Goal: Find specific page/section: Find specific page/section

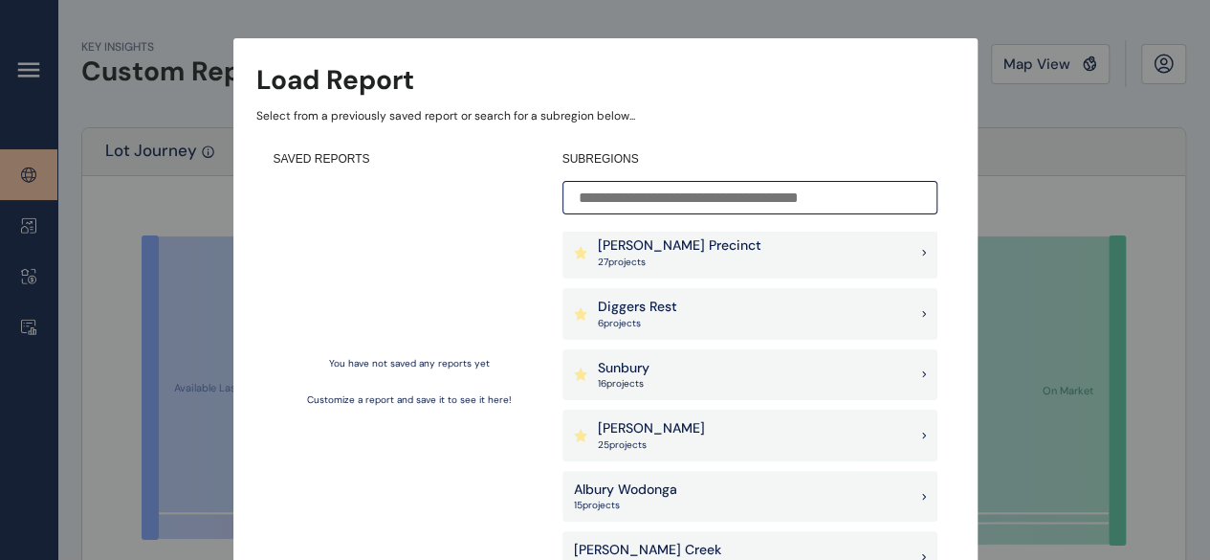
scroll to position [96, 0]
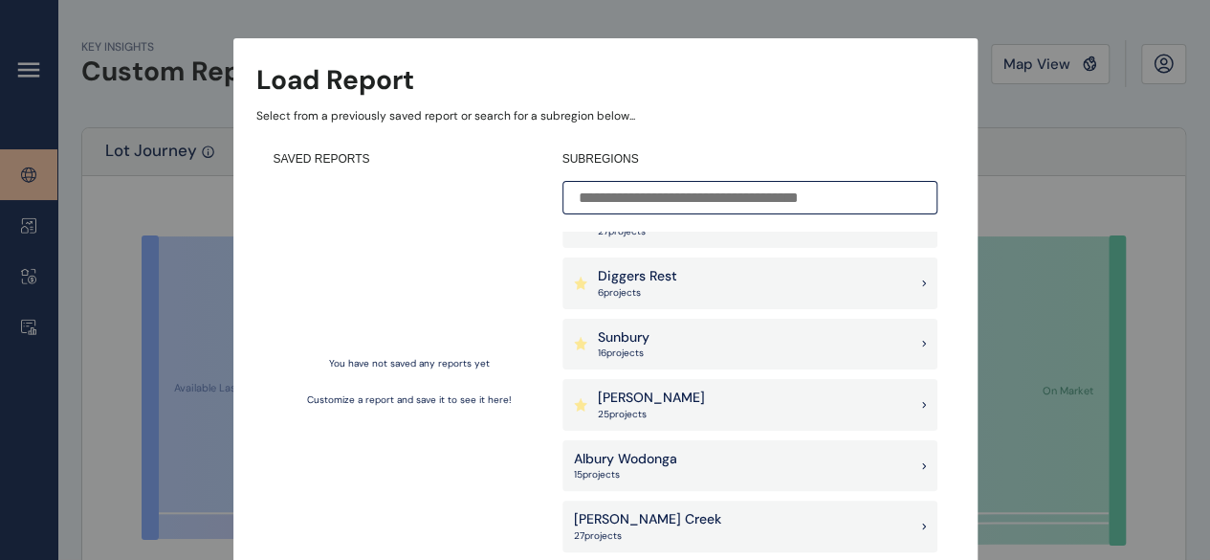
click at [785, 292] on div "Diggers Rest 6 project s" at bounding box center [750, 283] width 375 height 52
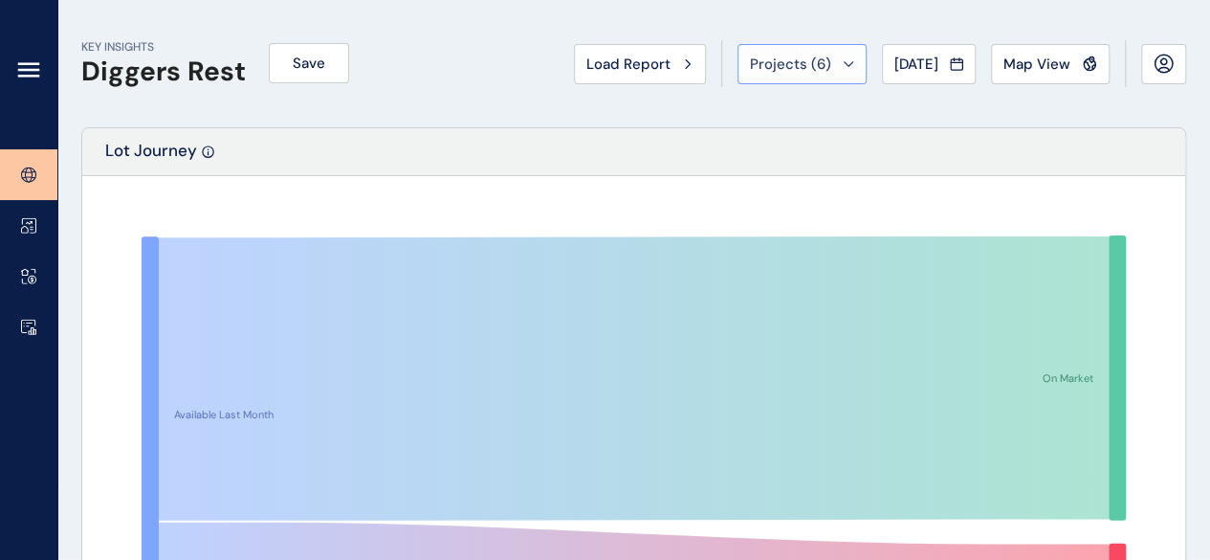
click at [794, 62] on span "Projects ( 6 )" at bounding box center [790, 64] width 81 height 19
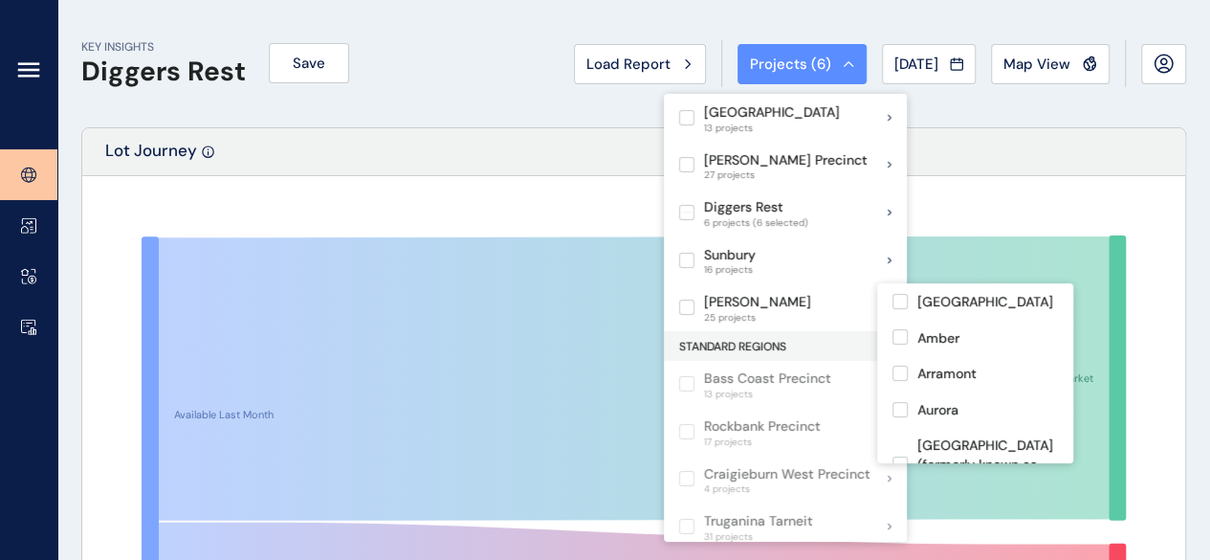
click at [748, 307] on p "[PERSON_NAME]" at bounding box center [757, 302] width 107 height 19
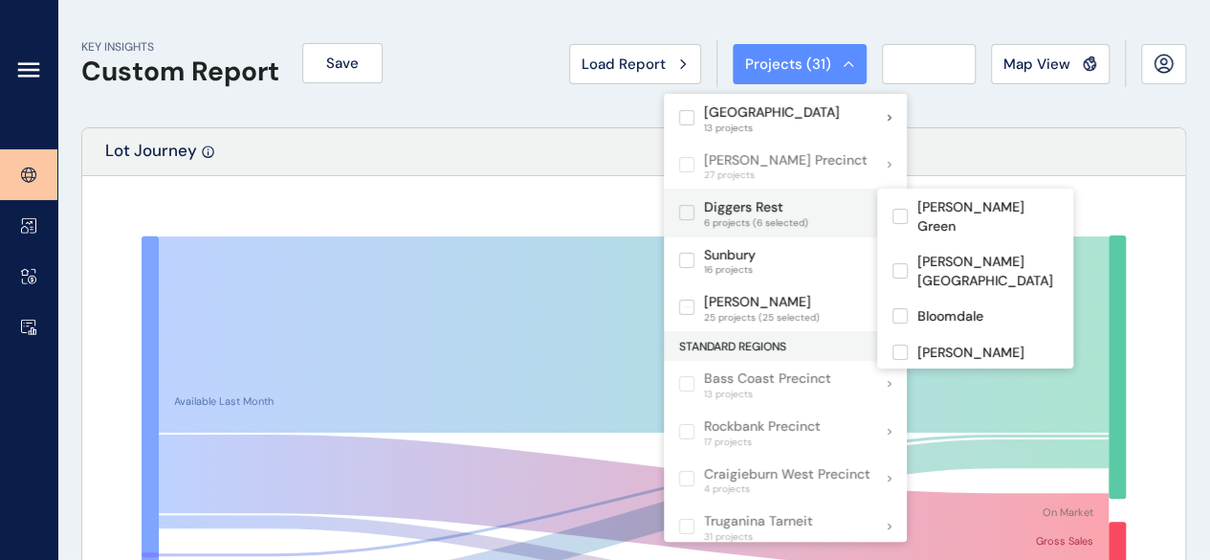
click at [687, 205] on label at bounding box center [686, 212] width 15 height 15
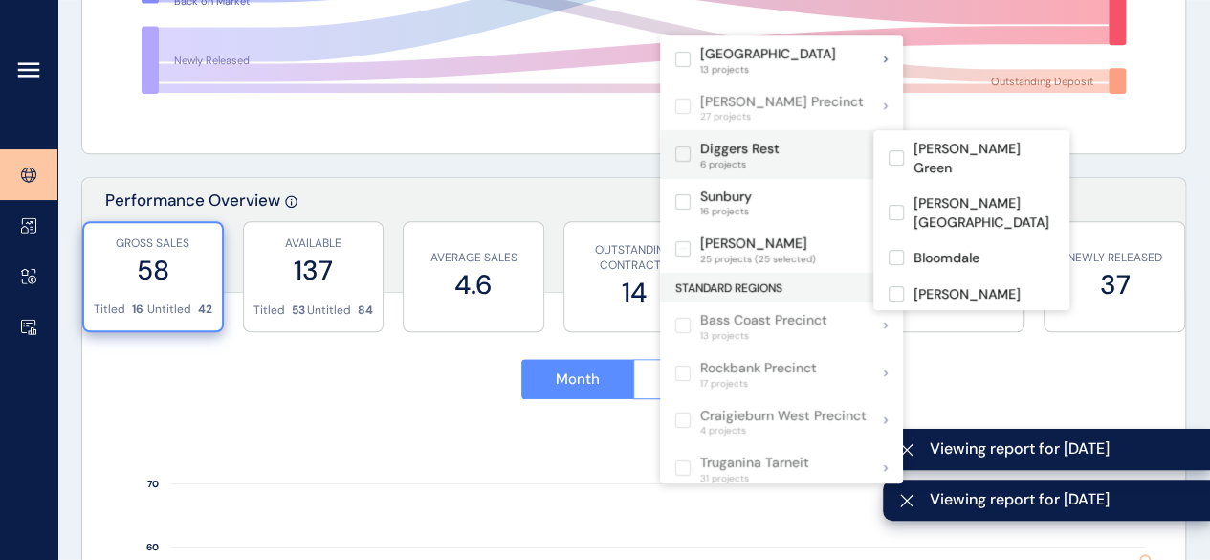
scroll to position [574, 0]
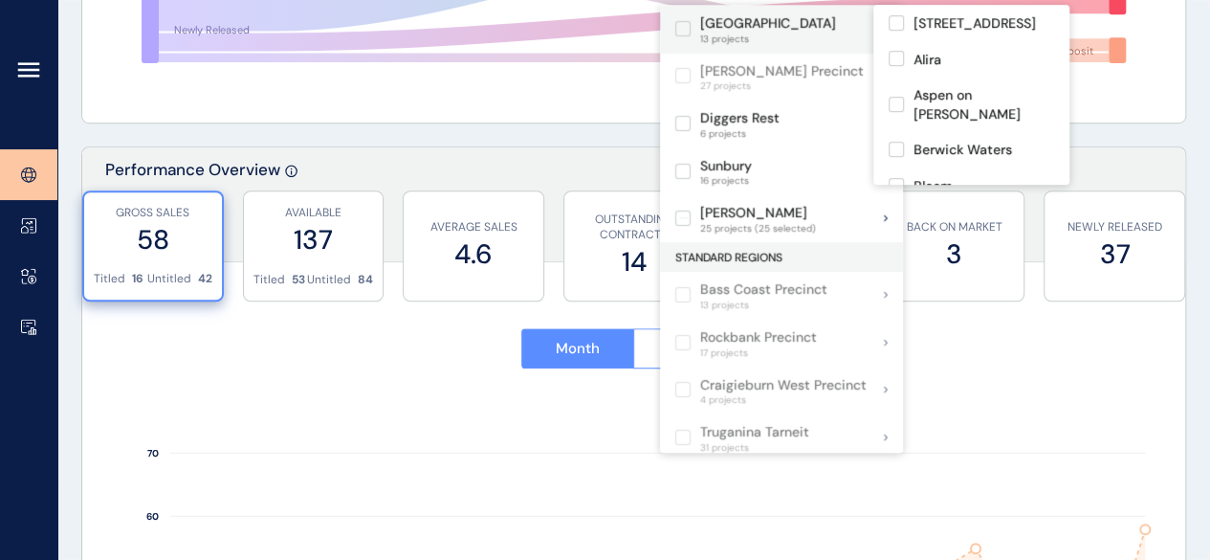
click at [787, 29] on p "[GEOGRAPHIC_DATA]" at bounding box center [768, 23] width 136 height 19
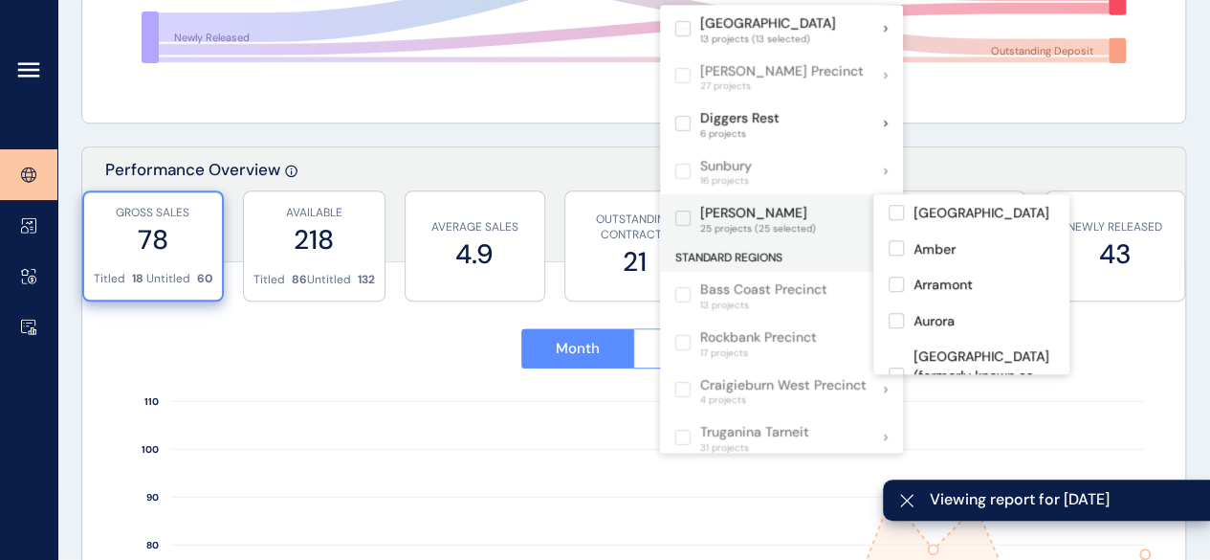
click at [681, 217] on label at bounding box center [683, 218] width 15 height 15
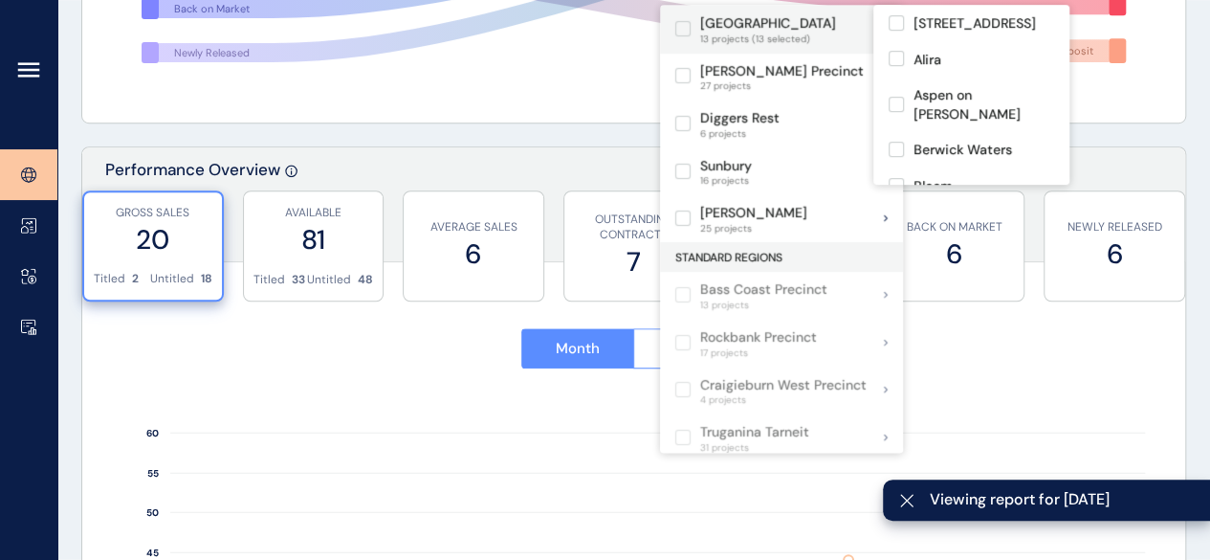
click at [685, 29] on label at bounding box center [683, 28] width 15 height 15
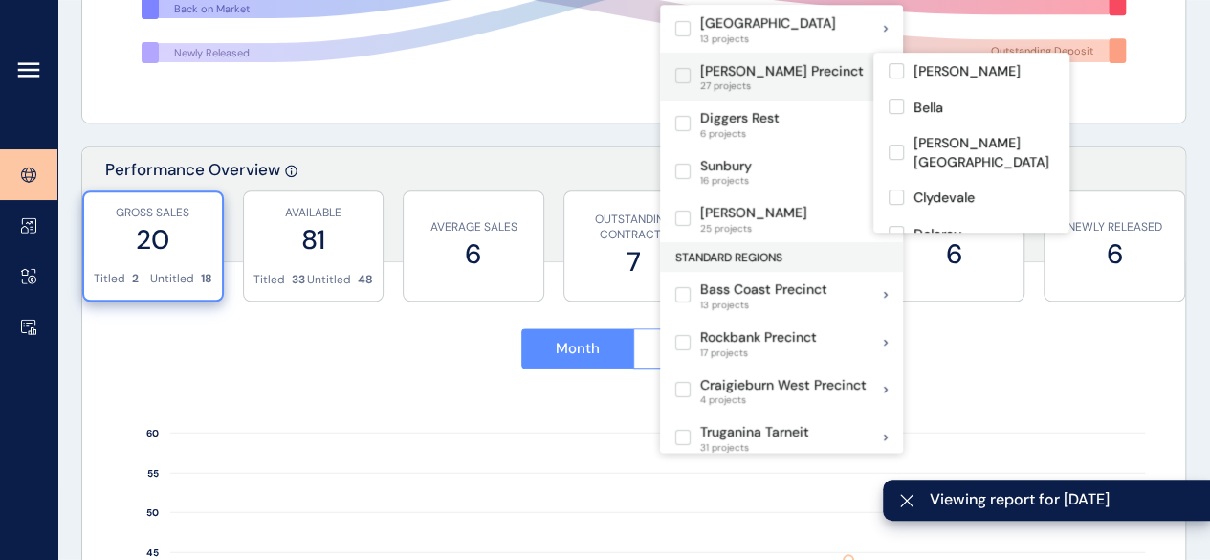
click at [687, 74] on label at bounding box center [683, 75] width 15 height 15
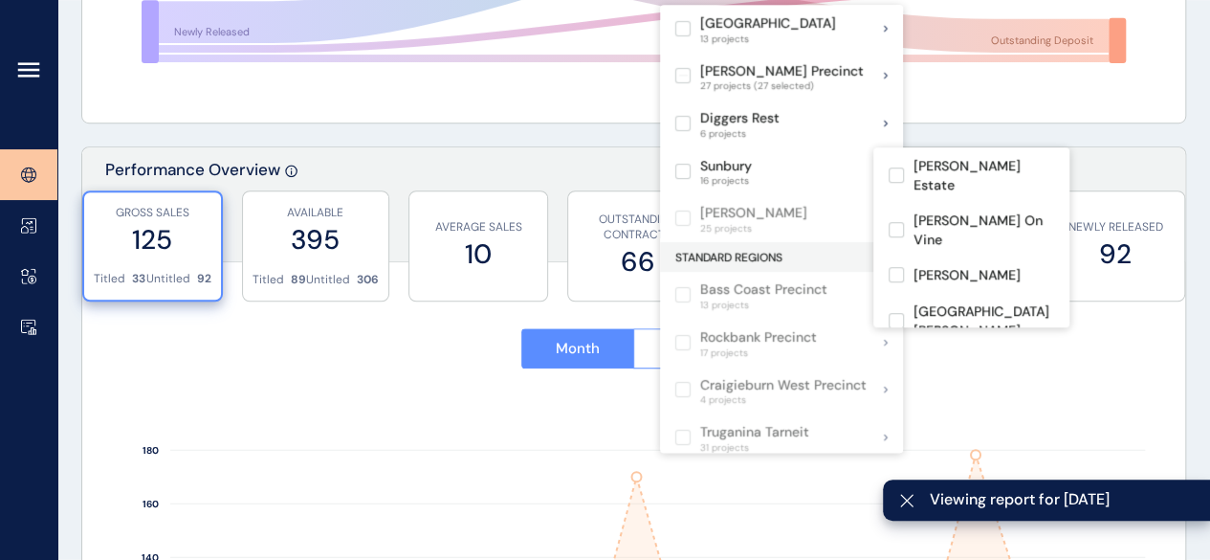
click at [722, 168] on p "Sunbury" at bounding box center [726, 166] width 52 height 19
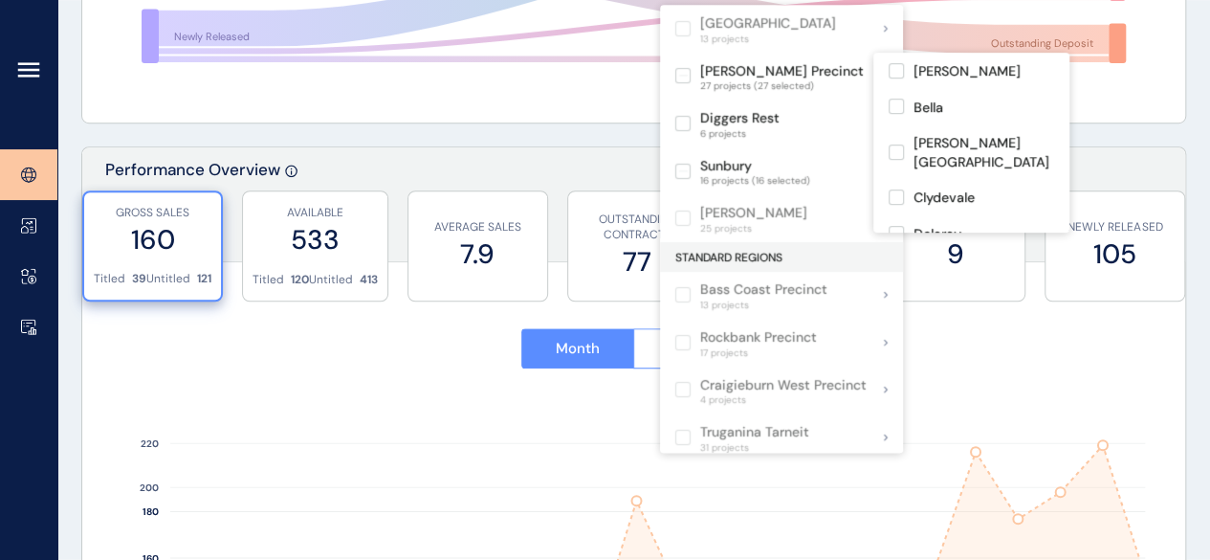
click at [687, 77] on label at bounding box center [683, 75] width 15 height 15
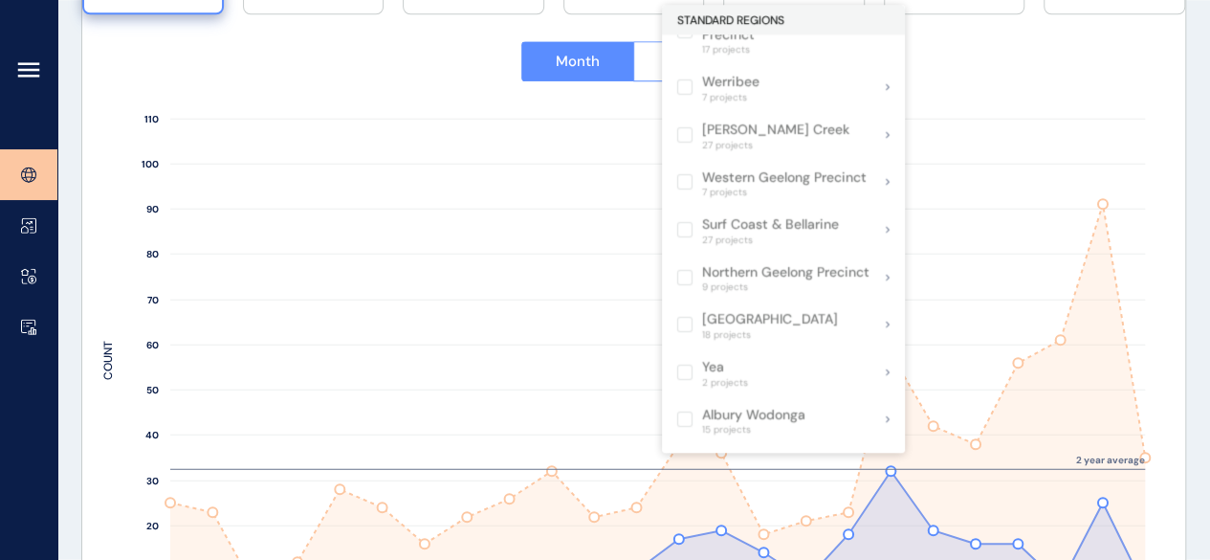
scroll to position [1148, 0]
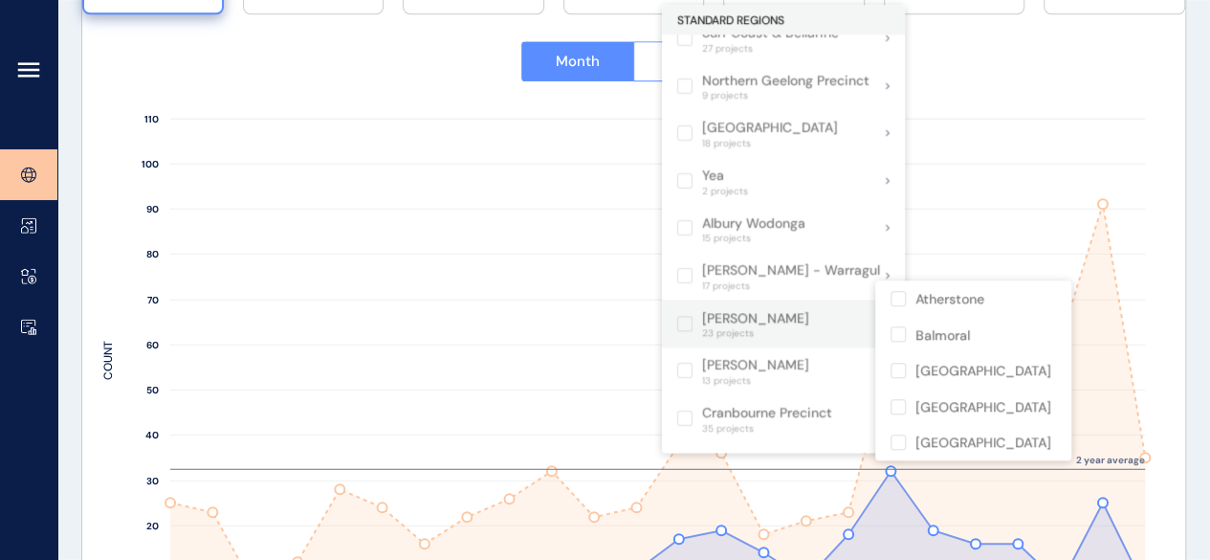
click at [727, 327] on span "23 projects" at bounding box center [755, 332] width 107 height 11
click at [687, 316] on label at bounding box center [684, 323] width 15 height 15
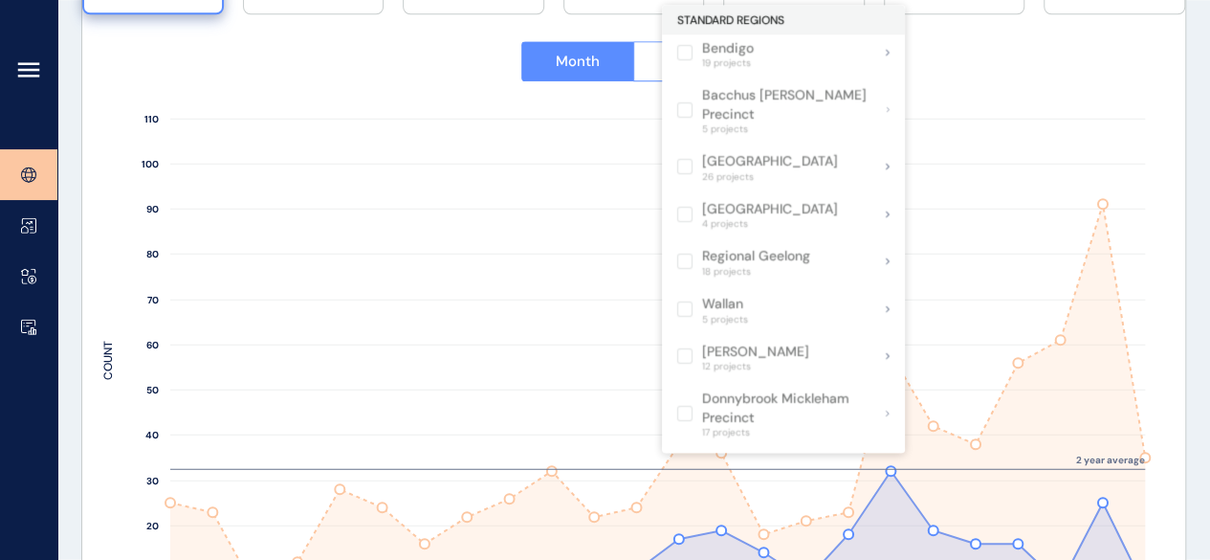
scroll to position [0, 0]
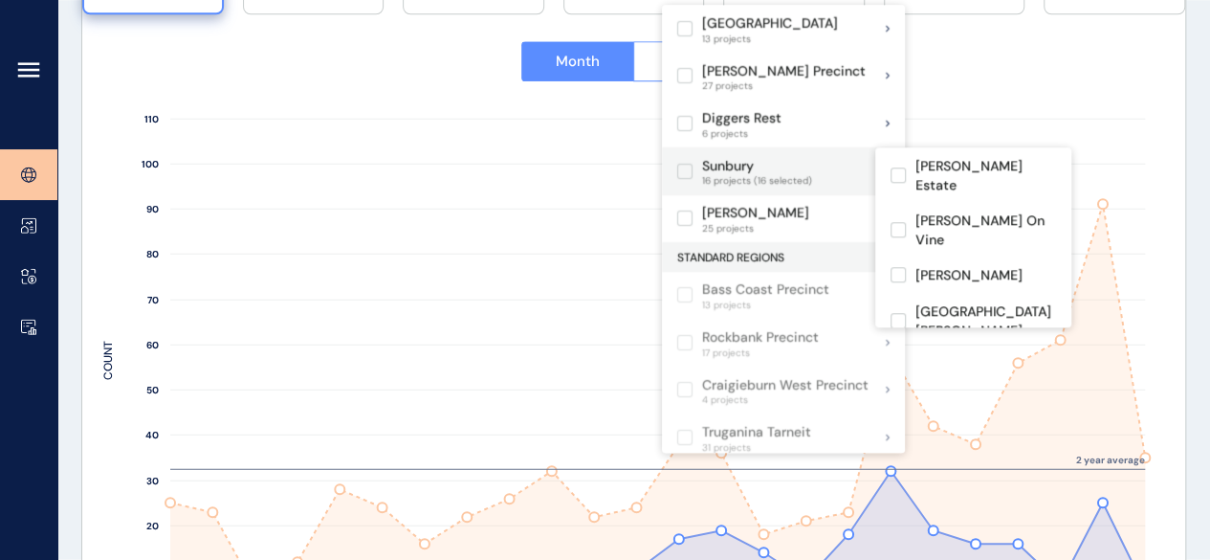
click at [687, 169] on label at bounding box center [684, 171] width 15 height 15
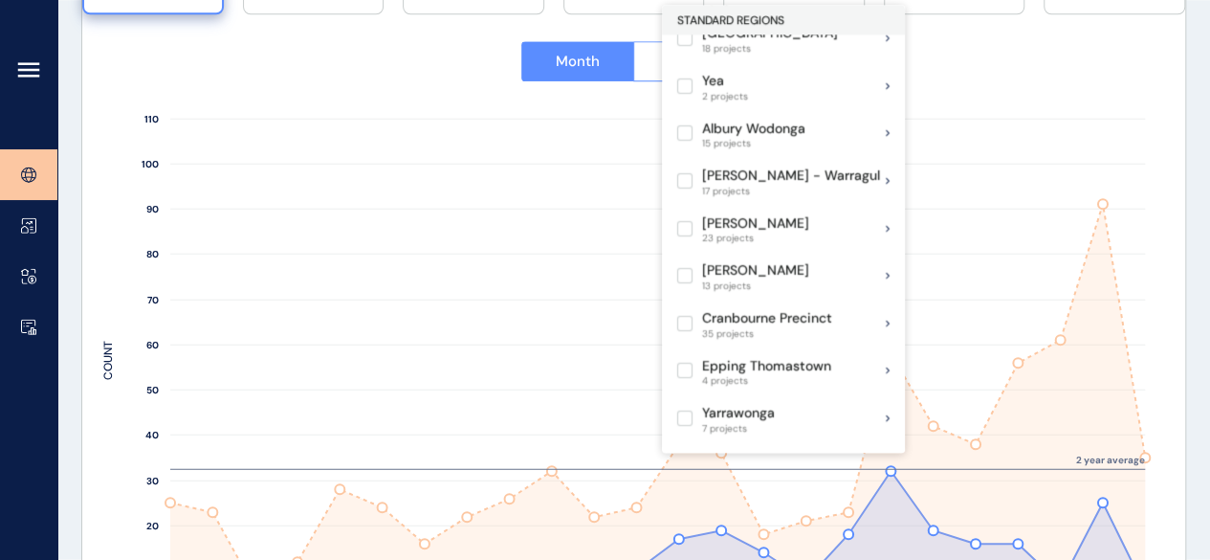
scroll to position [1244, 0]
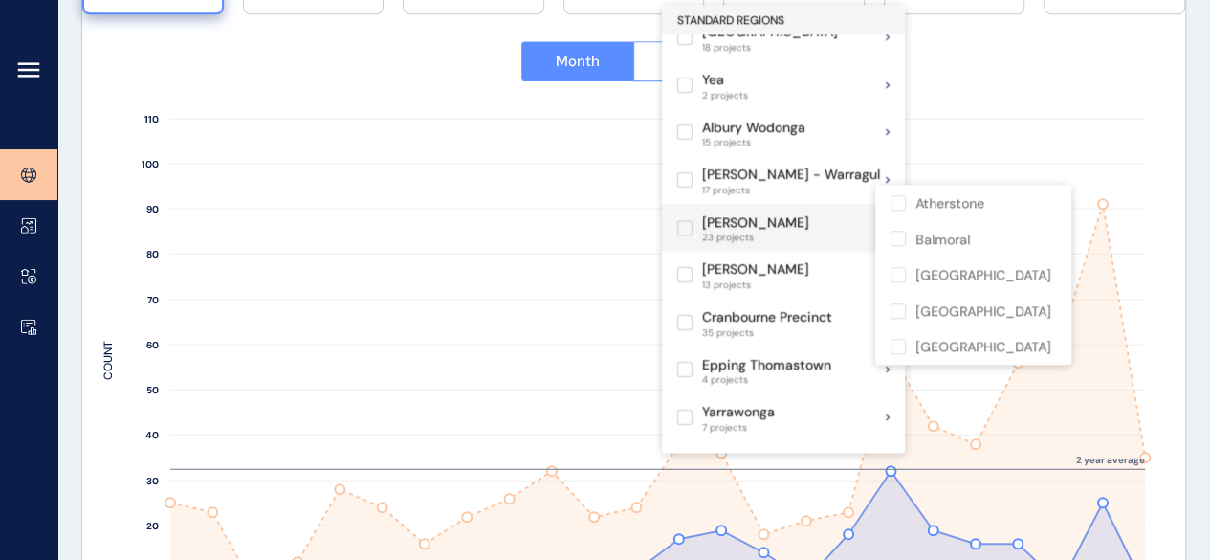
click at [688, 220] on label at bounding box center [684, 227] width 15 height 15
